Goal: Task Accomplishment & Management: Manage account settings

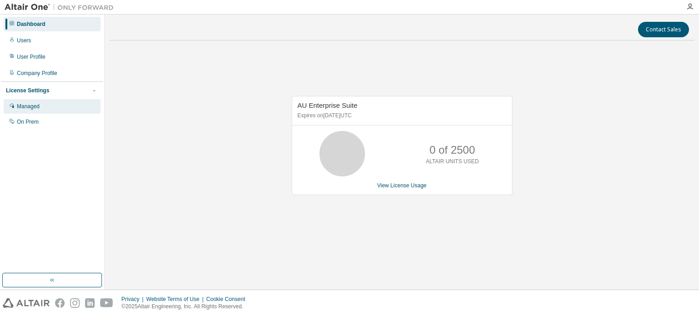
click at [36, 104] on div "Managed" at bounding box center [28, 106] width 23 height 7
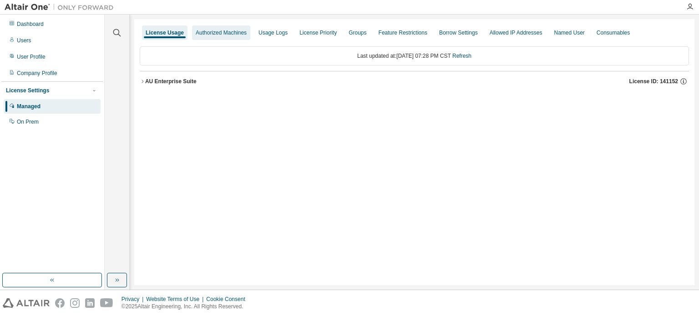
click at [232, 33] on div "Authorized Machines" at bounding box center [221, 32] width 51 height 7
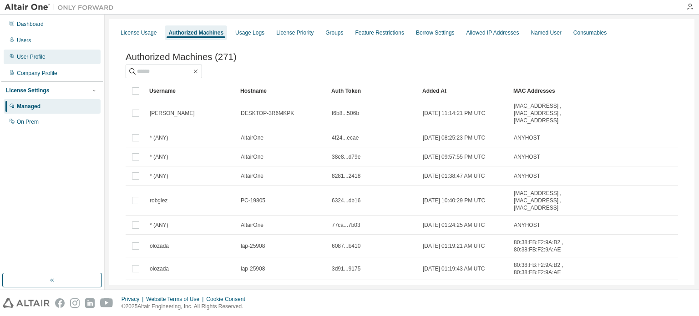
click at [38, 57] on div "User Profile" at bounding box center [31, 56] width 29 height 7
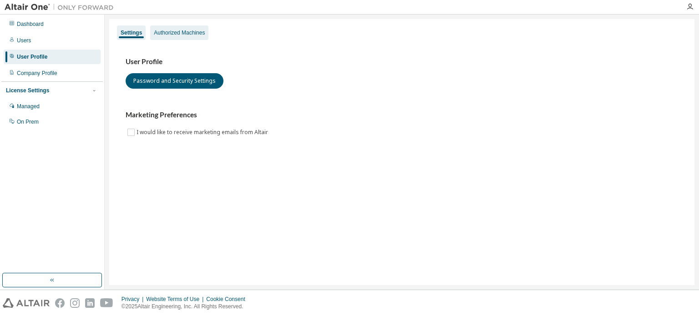
click at [175, 31] on div "Authorized Machines" at bounding box center [179, 32] width 51 height 7
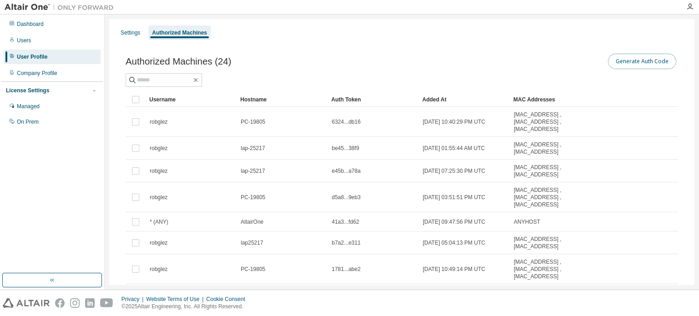
click at [619, 64] on button "Generate Auth Code" at bounding box center [642, 61] width 68 height 15
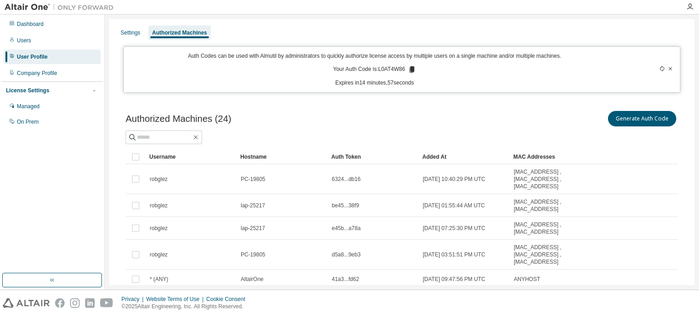
click at [410, 68] on icon at bounding box center [411, 69] width 5 height 6
click at [503, 4] on div at bounding box center [399, 7] width 562 height 14
